Goal: Information Seeking & Learning: Check status

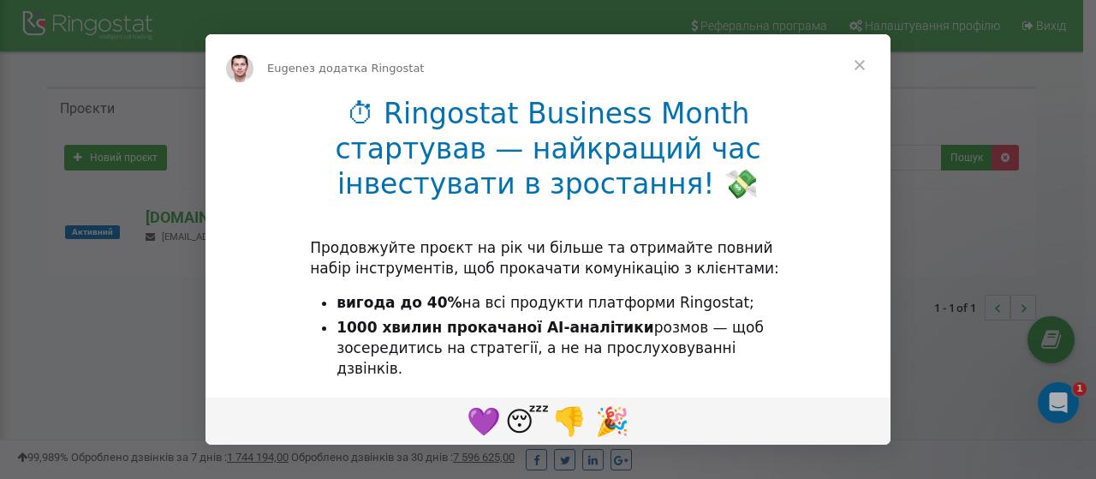
click at [858, 62] on span "Закрити" at bounding box center [860, 65] width 62 height 62
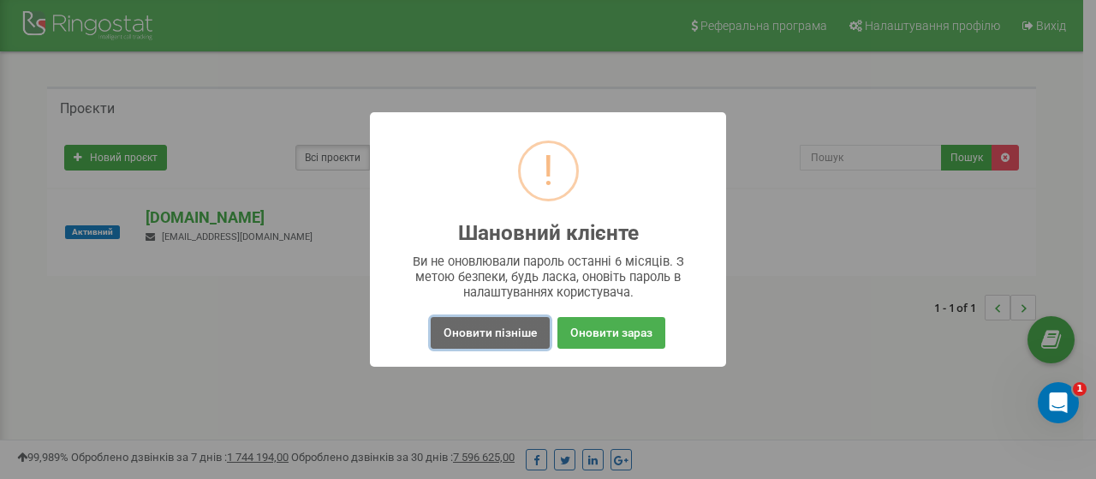
click at [479, 333] on button "Оновити пізніше" at bounding box center [490, 333] width 119 height 32
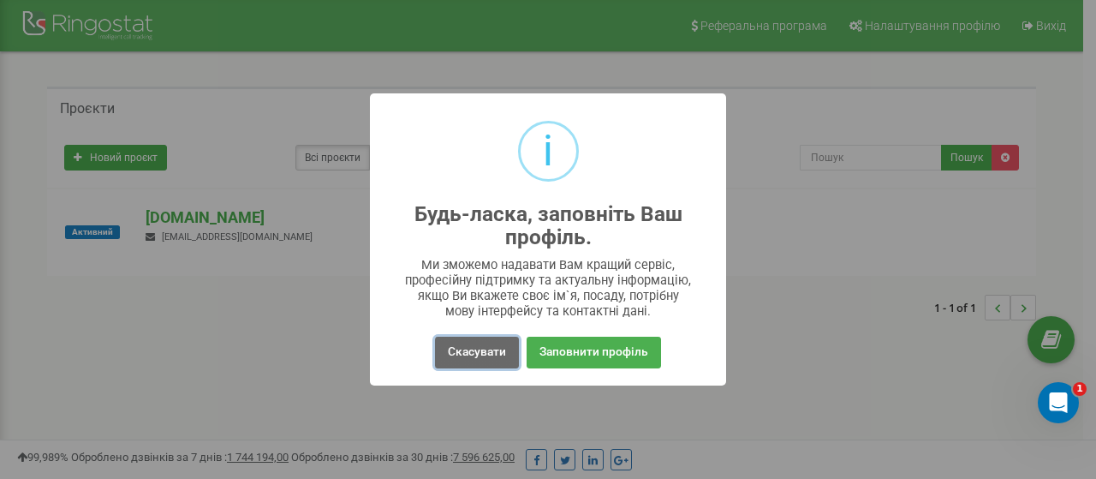
click at [468, 352] on button "Скасувати" at bounding box center [477, 352] width 84 height 32
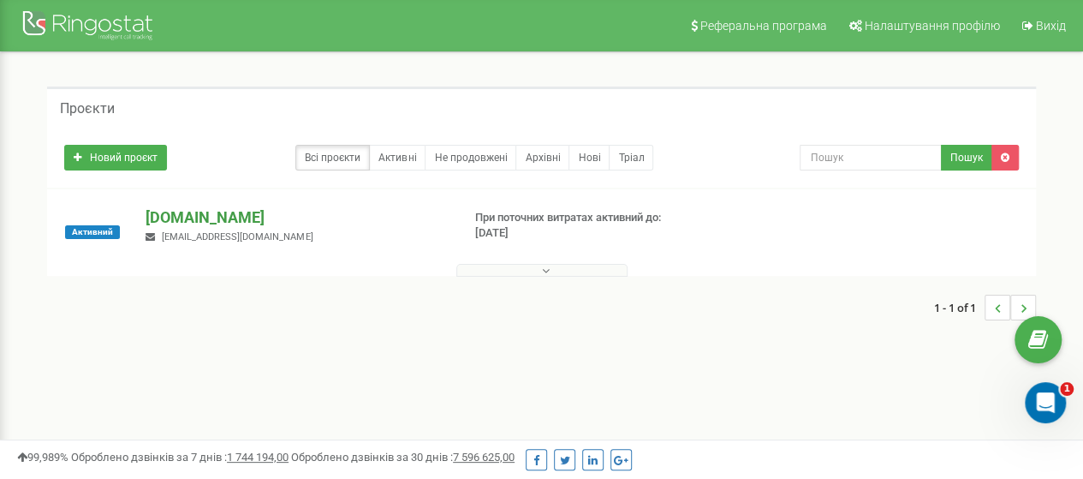
click at [211, 220] on p "[DOMAIN_NAME]" at bounding box center [296, 217] width 301 height 22
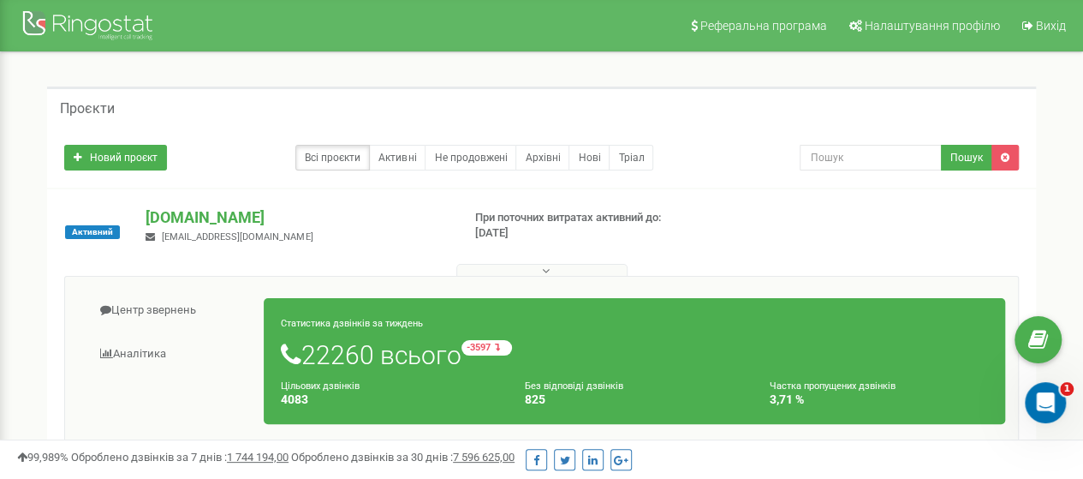
scroll to position [171, 0]
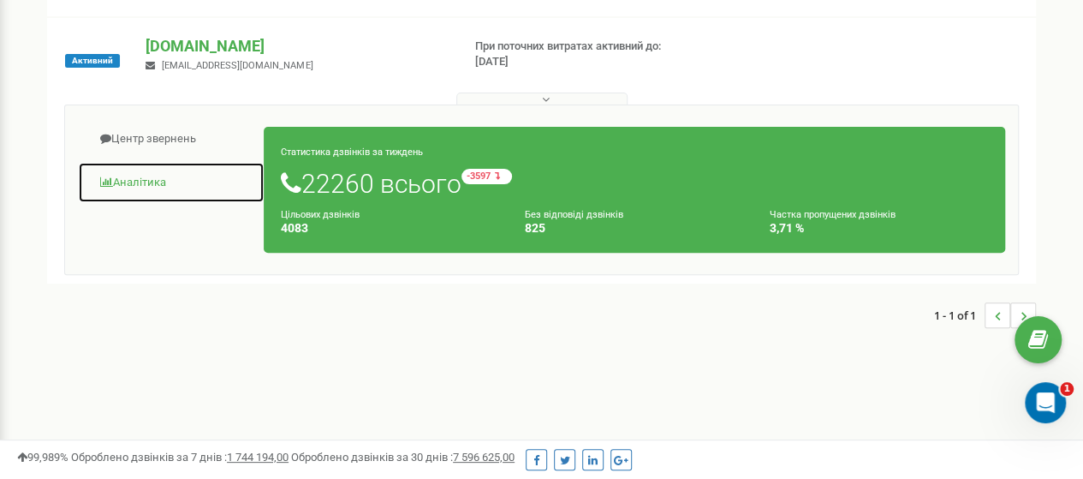
click at [146, 177] on link "Аналiтика" at bounding box center [171, 183] width 187 height 42
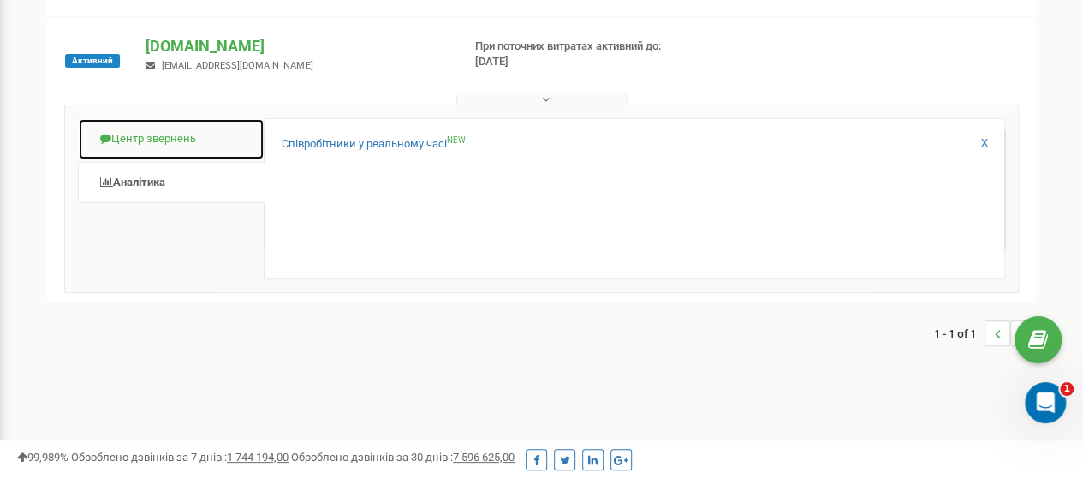
click at [152, 136] on link "Центр звернень" at bounding box center [171, 139] width 187 height 42
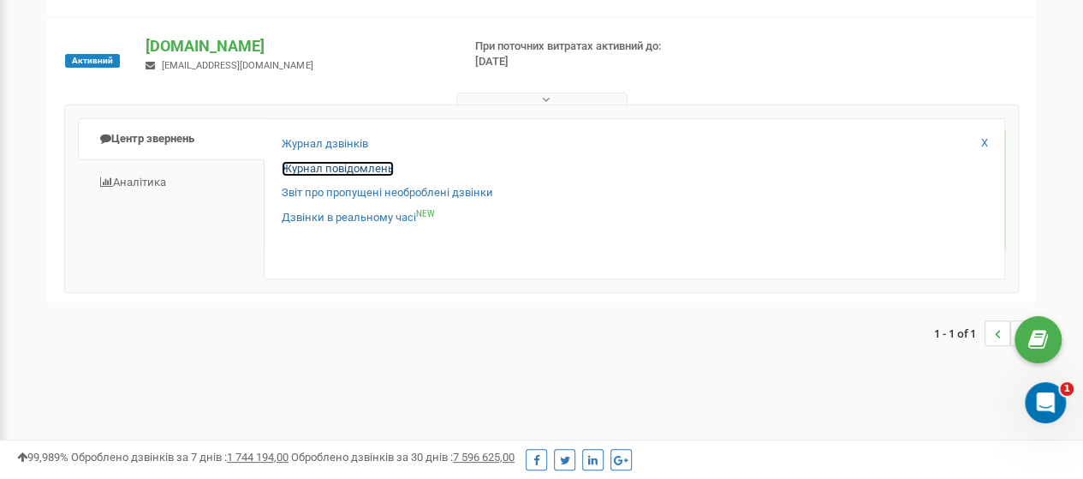
click at [356, 164] on link "Журнал повідомлень" at bounding box center [338, 169] width 112 height 16
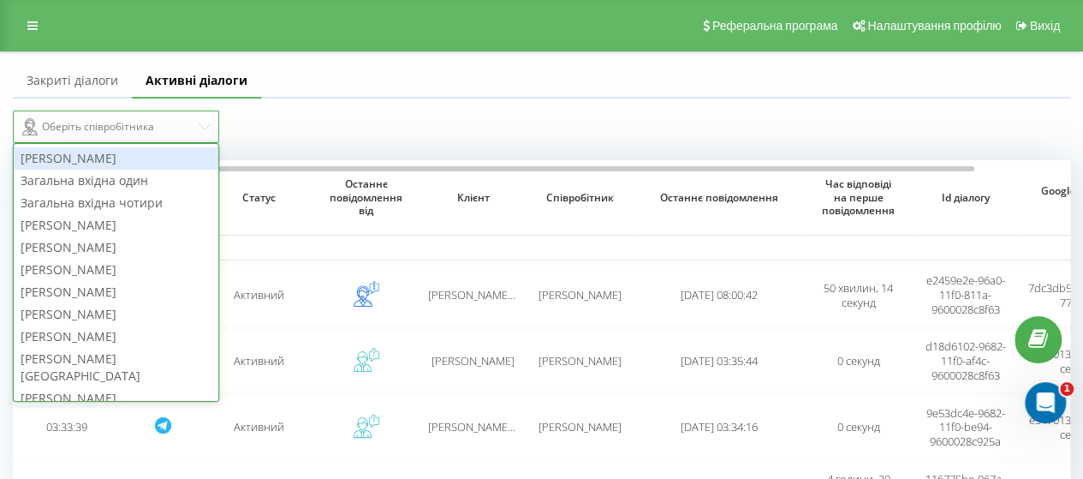
click at [203, 128] on icon at bounding box center [205, 127] width 12 height 12
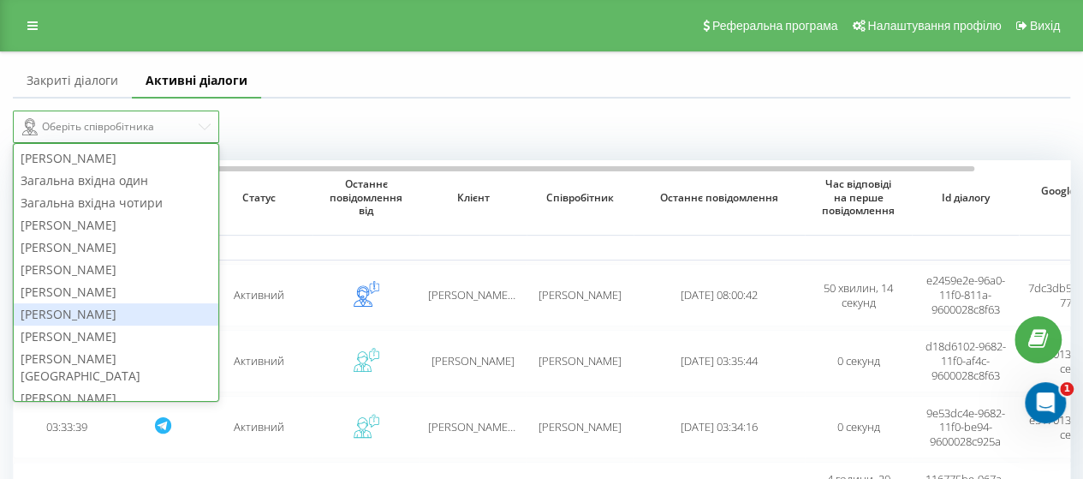
click at [84, 312] on div "Богомолова Олена" at bounding box center [116, 314] width 205 height 22
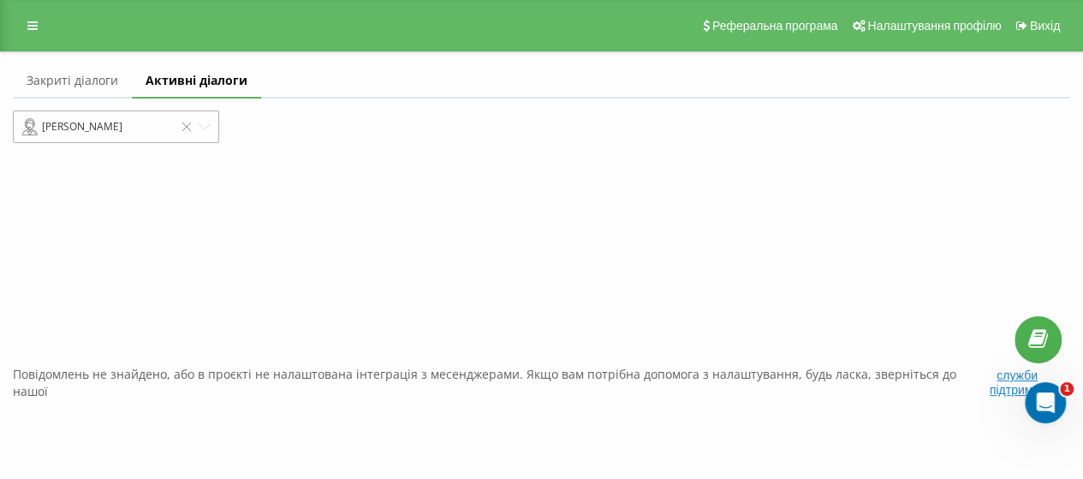
click at [207, 126] on icon at bounding box center [205, 127] width 12 height 12
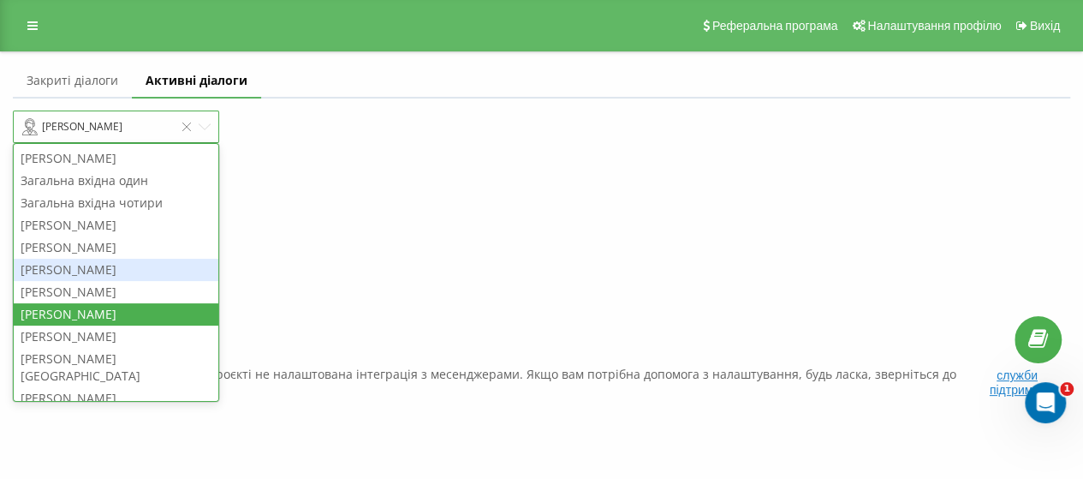
click at [99, 265] on div "Гавриляк Тетяна" at bounding box center [116, 270] width 205 height 22
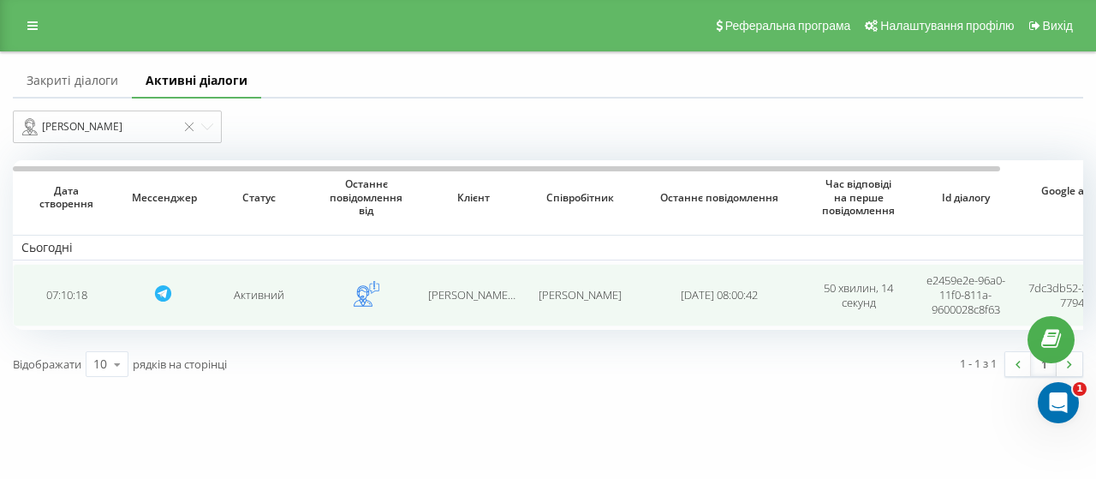
click at [280, 299] on td "Активний" at bounding box center [258, 295] width 107 height 62
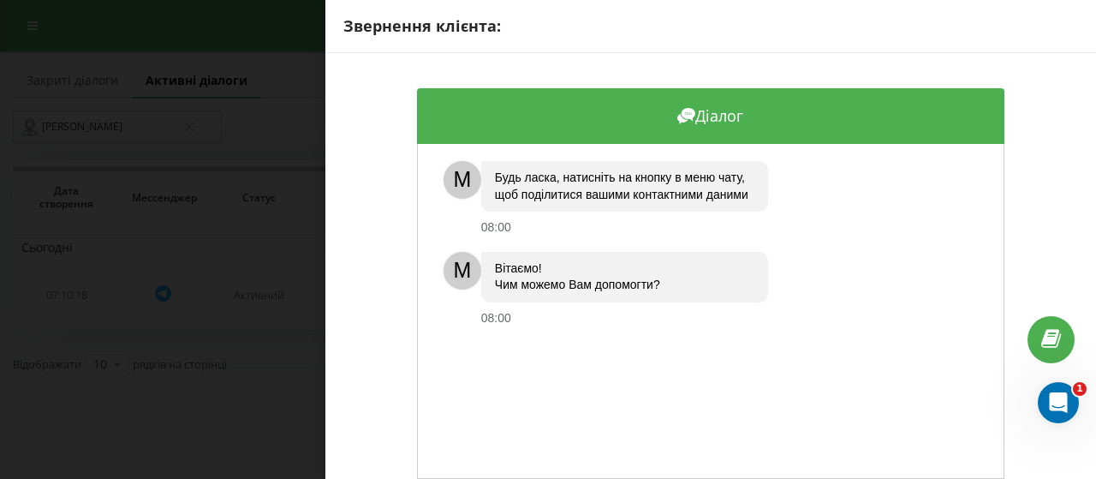
click at [303, 86] on div "Звернення клієнта: Діалог M Будь ласка, натисніть на кнопку в меню чату, щоб по…" at bounding box center [548, 239] width 1096 height 479
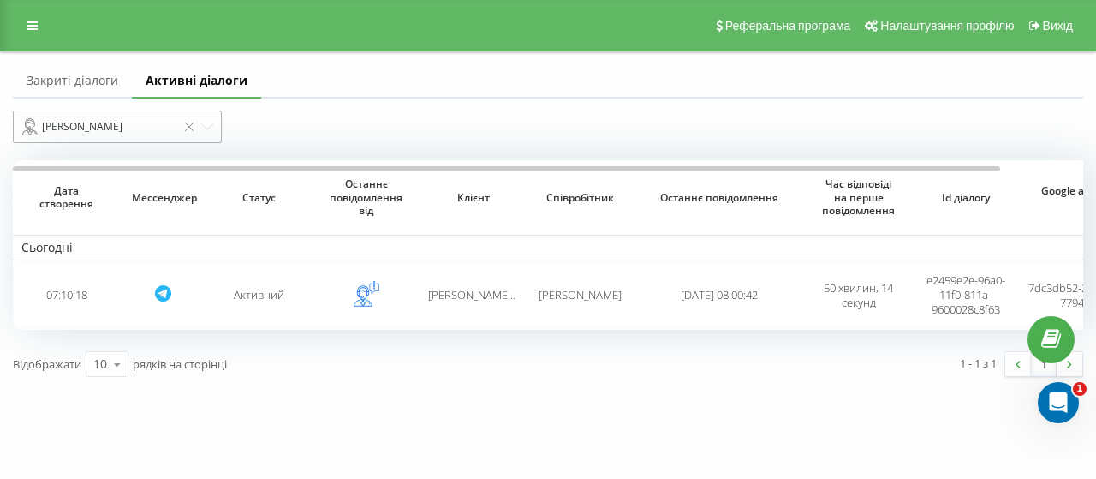
click at [214, 129] on div "Гавриляк Тетяна" at bounding box center [117, 126] width 209 height 33
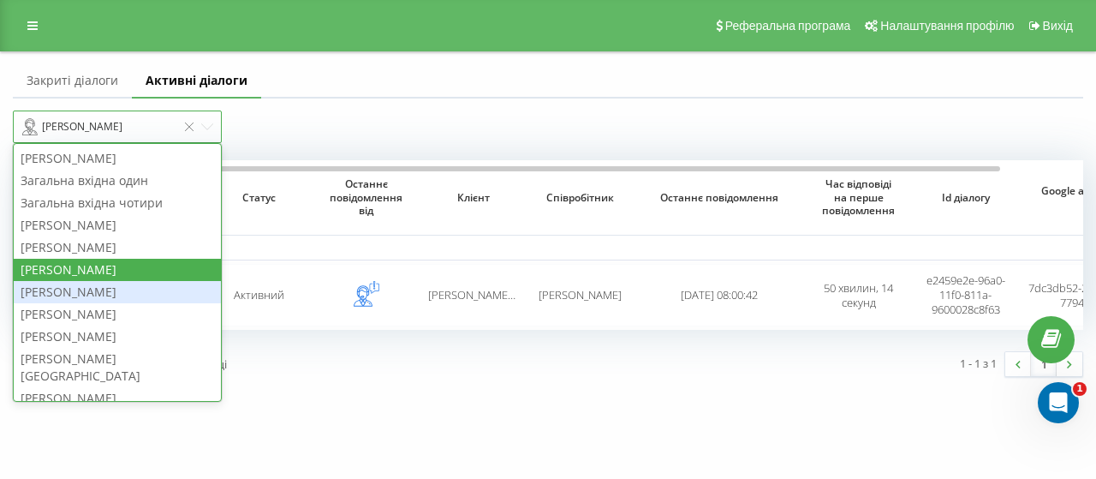
click at [118, 294] on div "Григоренко Катерина" at bounding box center [117, 292] width 207 height 22
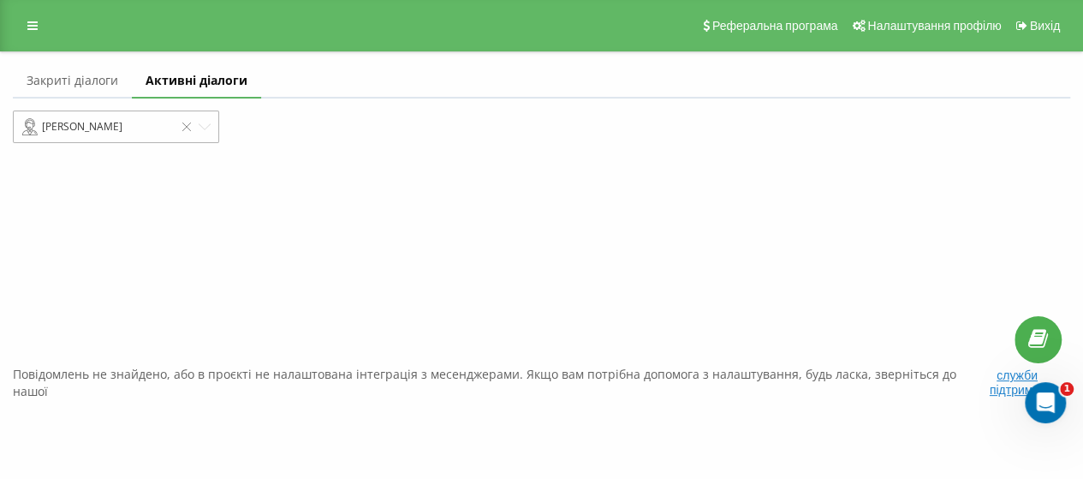
click at [211, 128] on div at bounding box center [205, 127] width 14 height 14
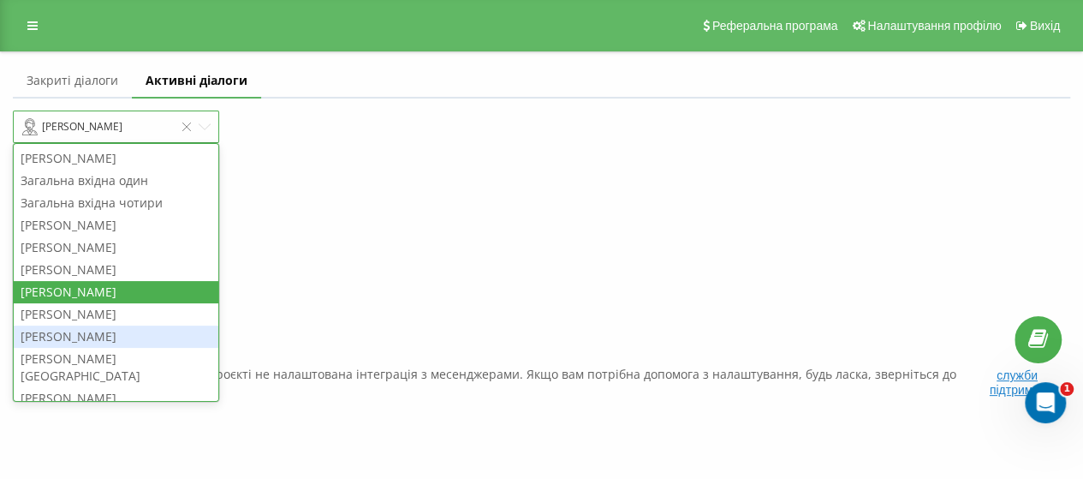
click at [81, 336] on div "Панькова Ксенія" at bounding box center [116, 336] width 205 height 22
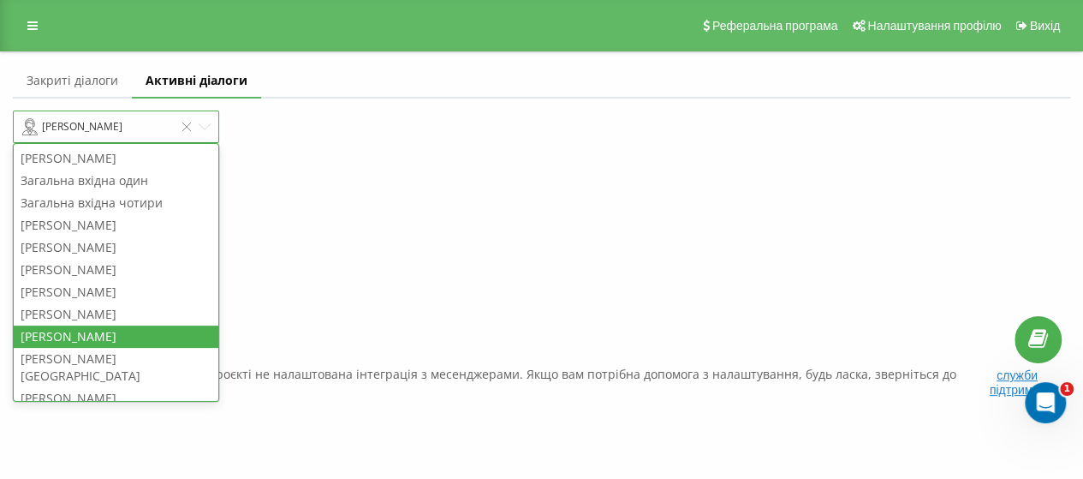
click at [205, 127] on icon at bounding box center [205, 127] width 12 height 12
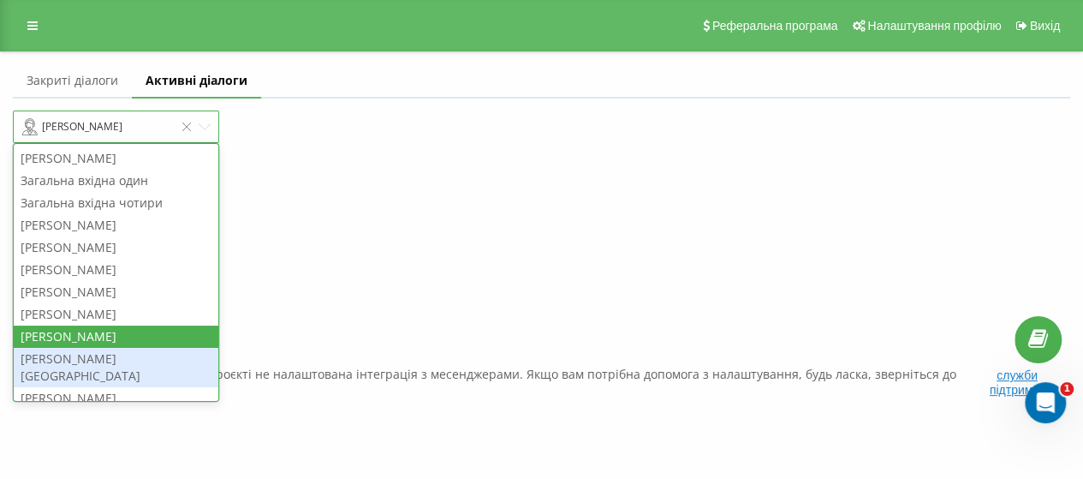
click at [68, 360] on div "Синиця Наталія" at bounding box center [116, 367] width 205 height 39
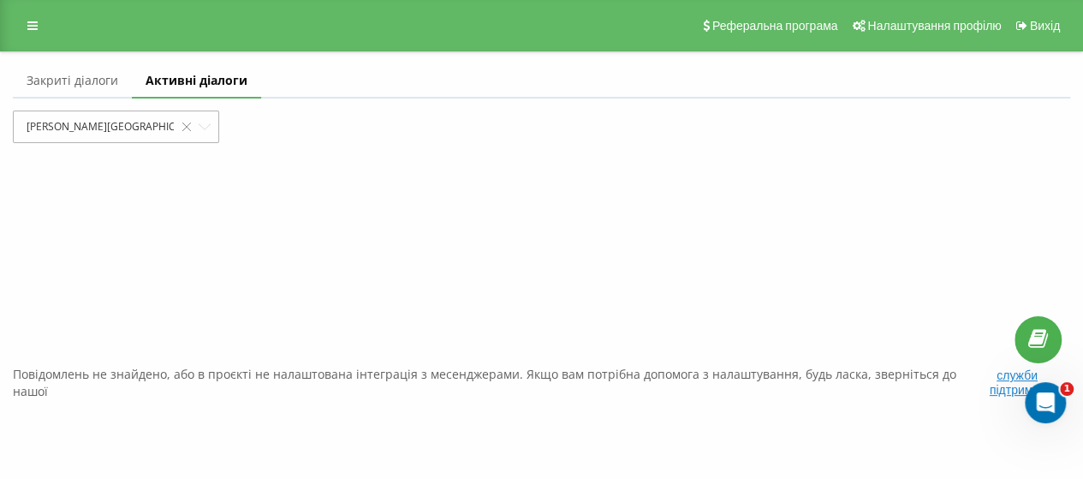
click at [207, 124] on icon at bounding box center [205, 127] width 12 height 12
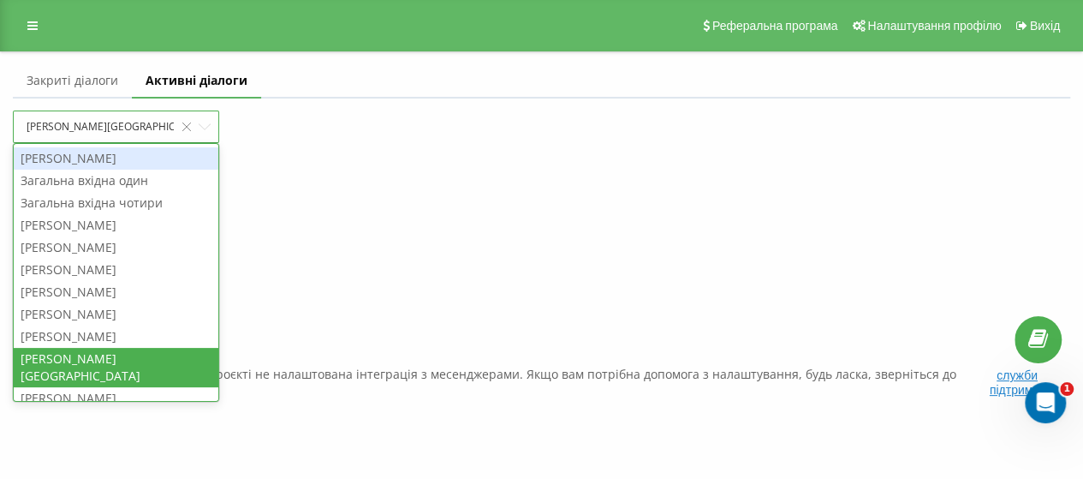
click at [114, 152] on div "Снісаренко Олена" at bounding box center [116, 158] width 205 height 22
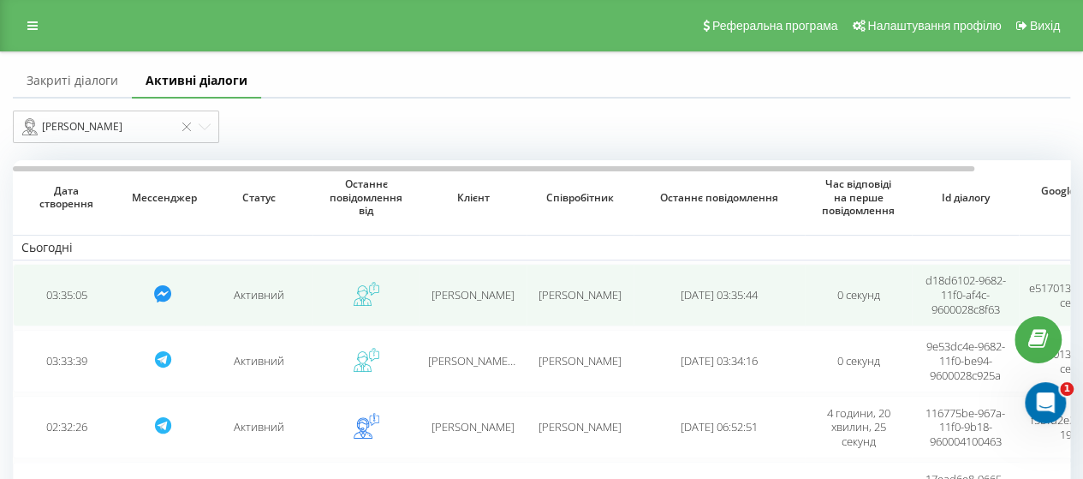
click at [253, 297] on td "Активний" at bounding box center [258, 295] width 107 height 62
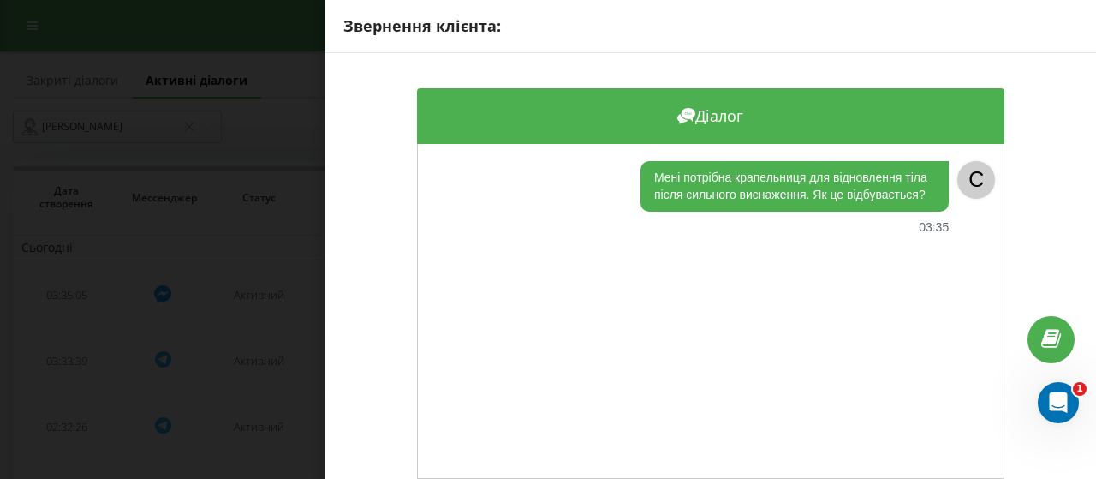
click at [277, 206] on div "Звернення клієнта: Діалог Мені потрібна крапельниця для відновлення тіла після …" at bounding box center [548, 239] width 1096 height 479
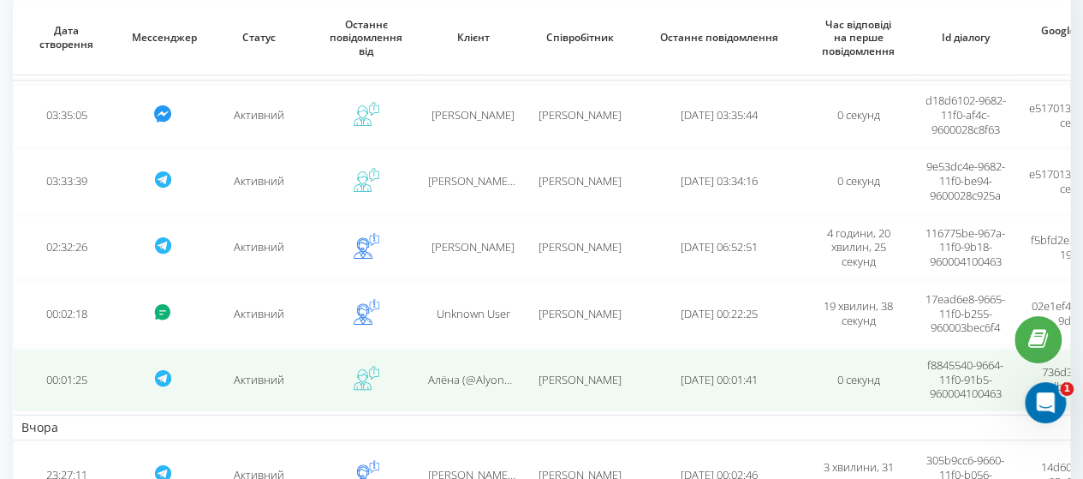
scroll to position [94, 0]
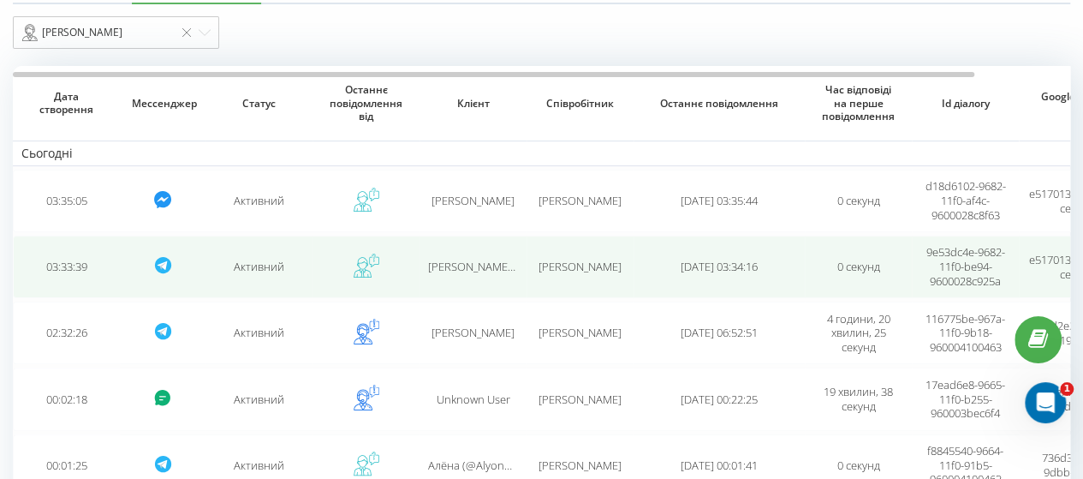
click at [161, 263] on icon at bounding box center [161, 265] width 9 height 9
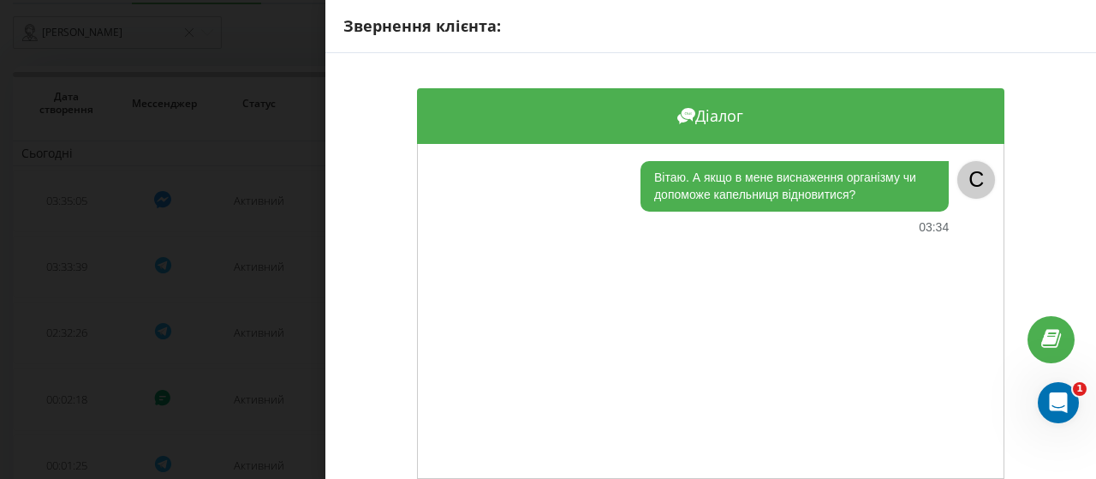
click at [264, 242] on div "Звернення клієнта: Діалог Вітаю. А якщо в мене виснаження організму чи допоможе…" at bounding box center [548, 239] width 1096 height 479
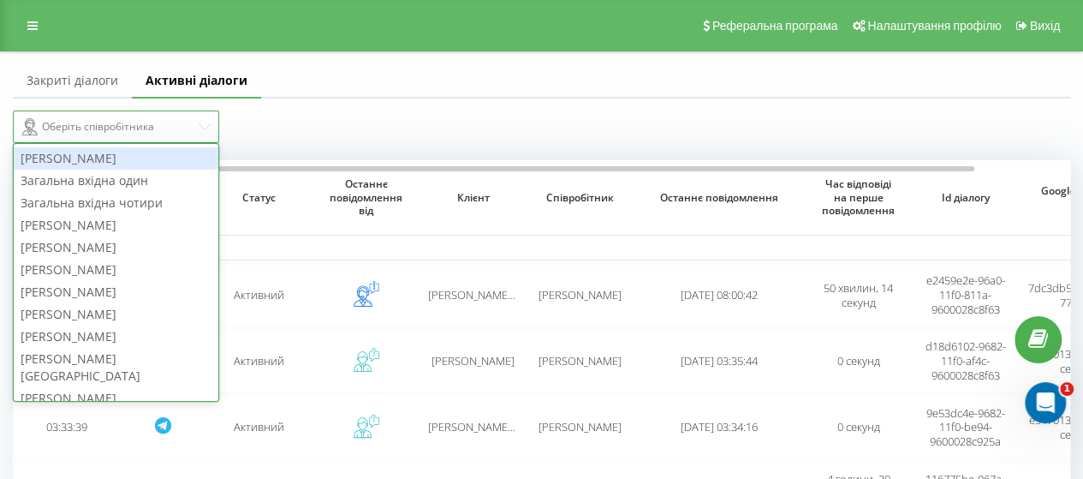
click at [205, 128] on icon at bounding box center [205, 126] width 12 height 6
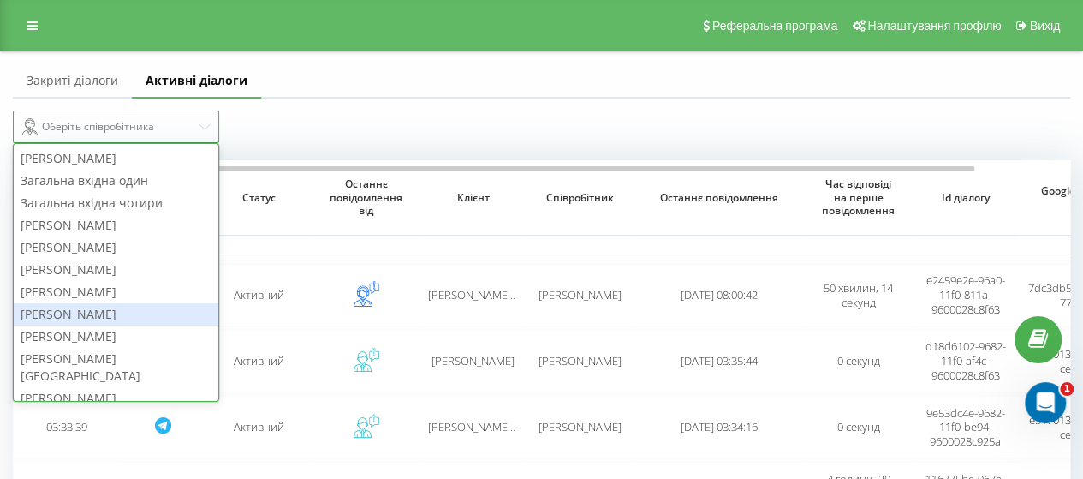
click at [127, 316] on div "Богомолова Олена" at bounding box center [116, 314] width 205 height 22
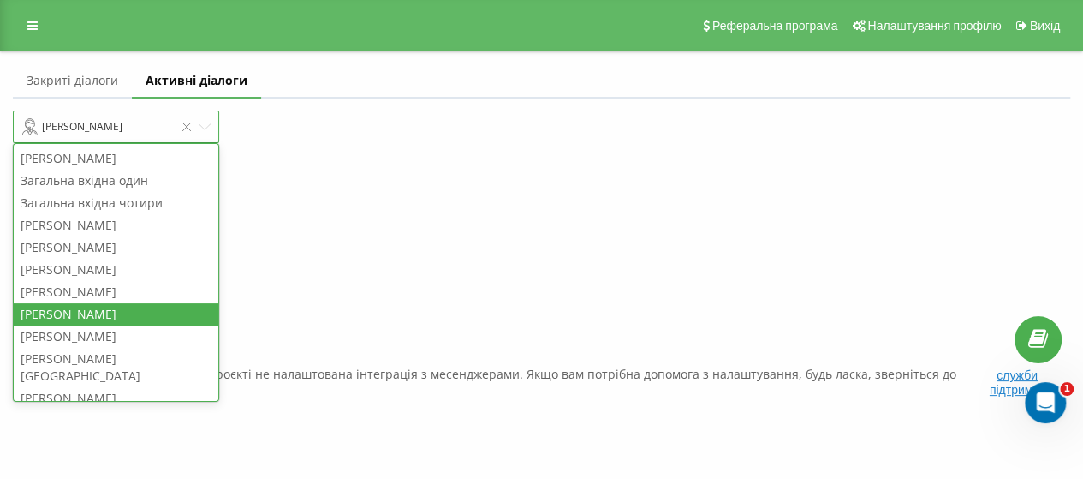
click at [207, 124] on icon at bounding box center [205, 127] width 12 height 12
click at [92, 273] on div "Гавриляк Тетяна" at bounding box center [116, 270] width 205 height 22
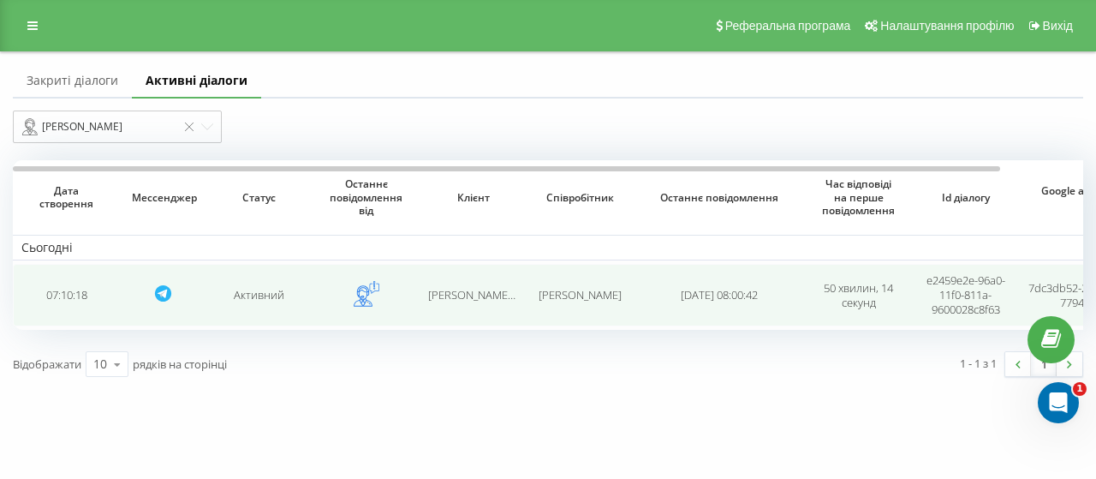
click at [168, 291] on icon at bounding box center [162, 293] width 16 height 16
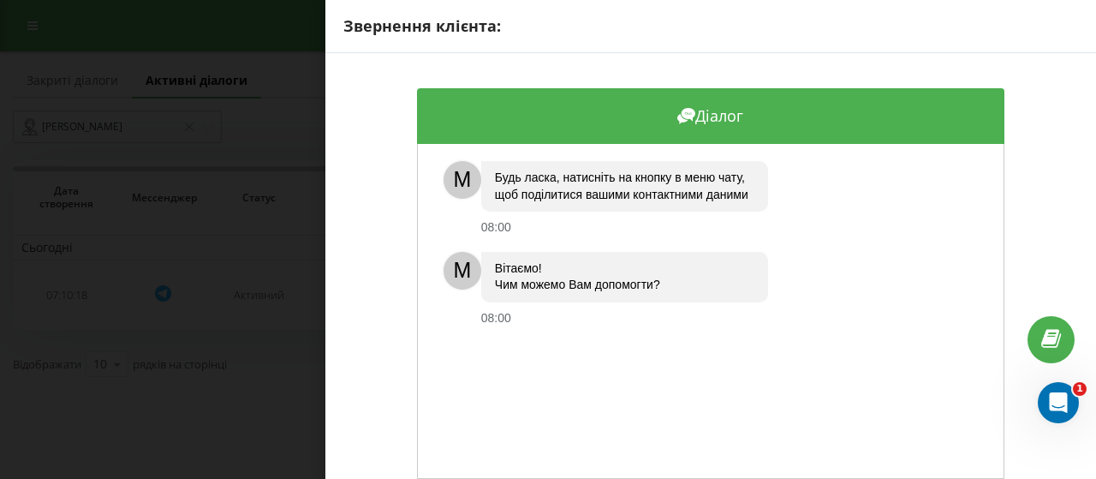
click at [168, 290] on div "Звернення клієнта: Діалог M Будь ласка, натисніть на кнопку в меню чату, щоб по…" at bounding box center [548, 239] width 1096 height 479
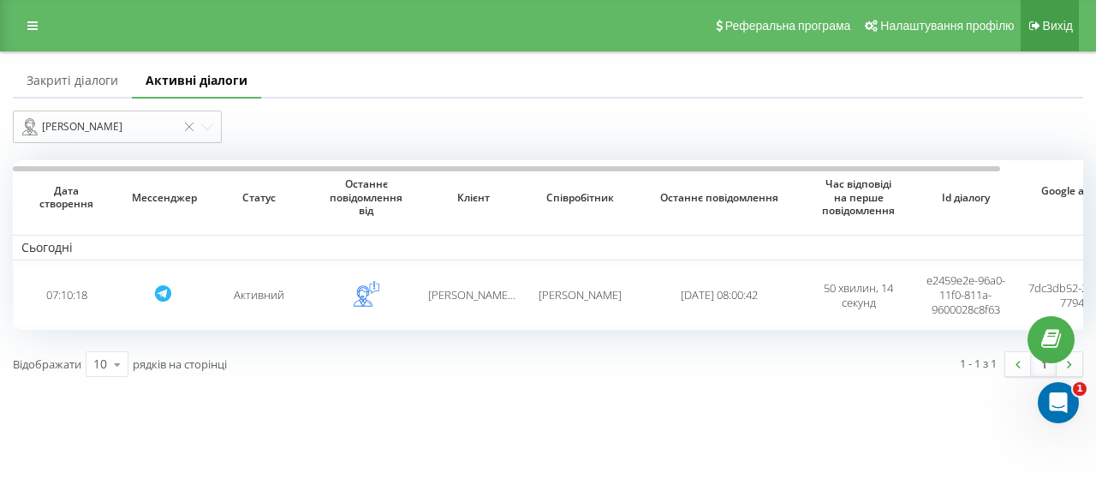
click at [1056, 29] on span "Вихід" at bounding box center [1058, 26] width 30 height 14
